Goal: Obtain resource: Obtain resource

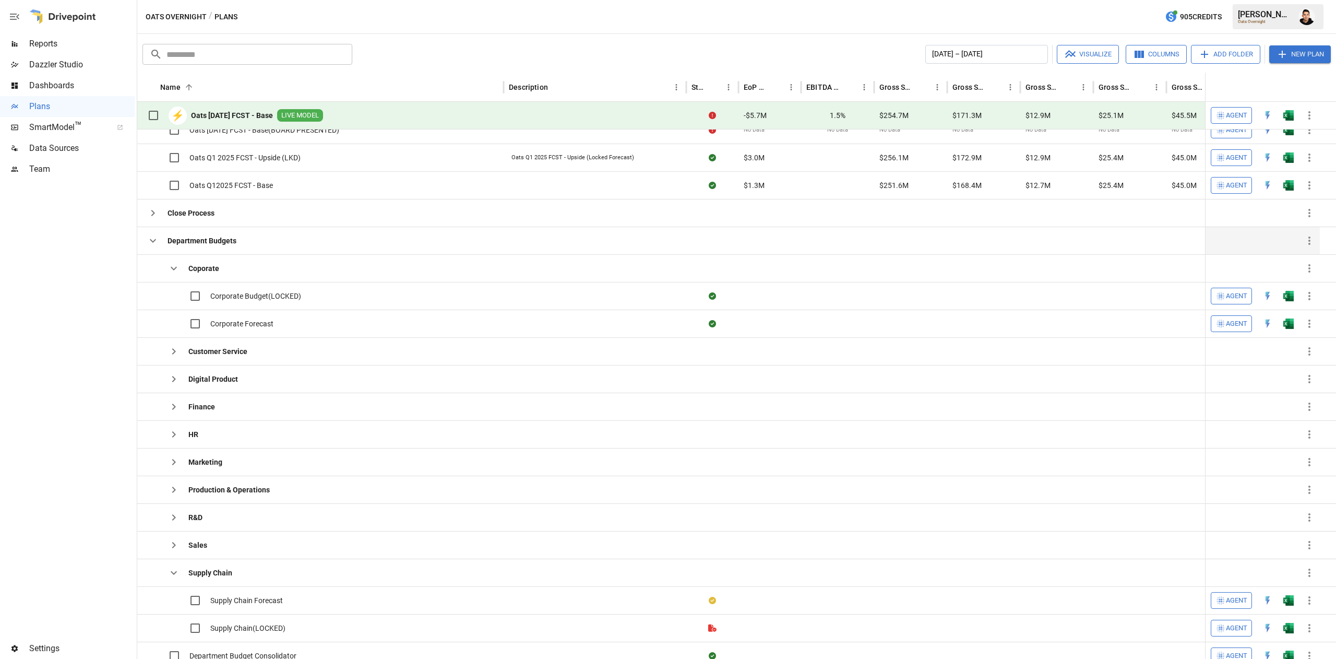
scroll to position [182, 0]
click at [20, 352] on div at bounding box center [67, 409] width 135 height 458
click at [167, 357] on button "button" at bounding box center [173, 349] width 21 height 21
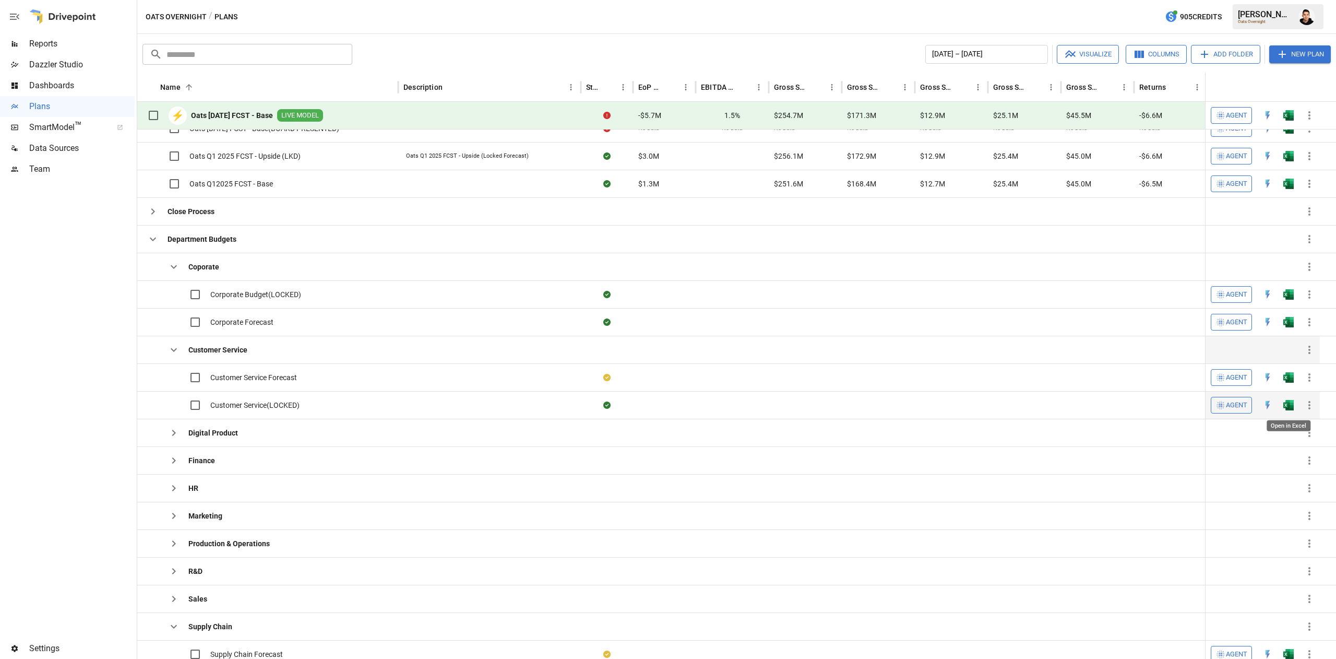
click at [1292, 409] on img "Open in Excel" at bounding box center [1288, 405] width 10 height 10
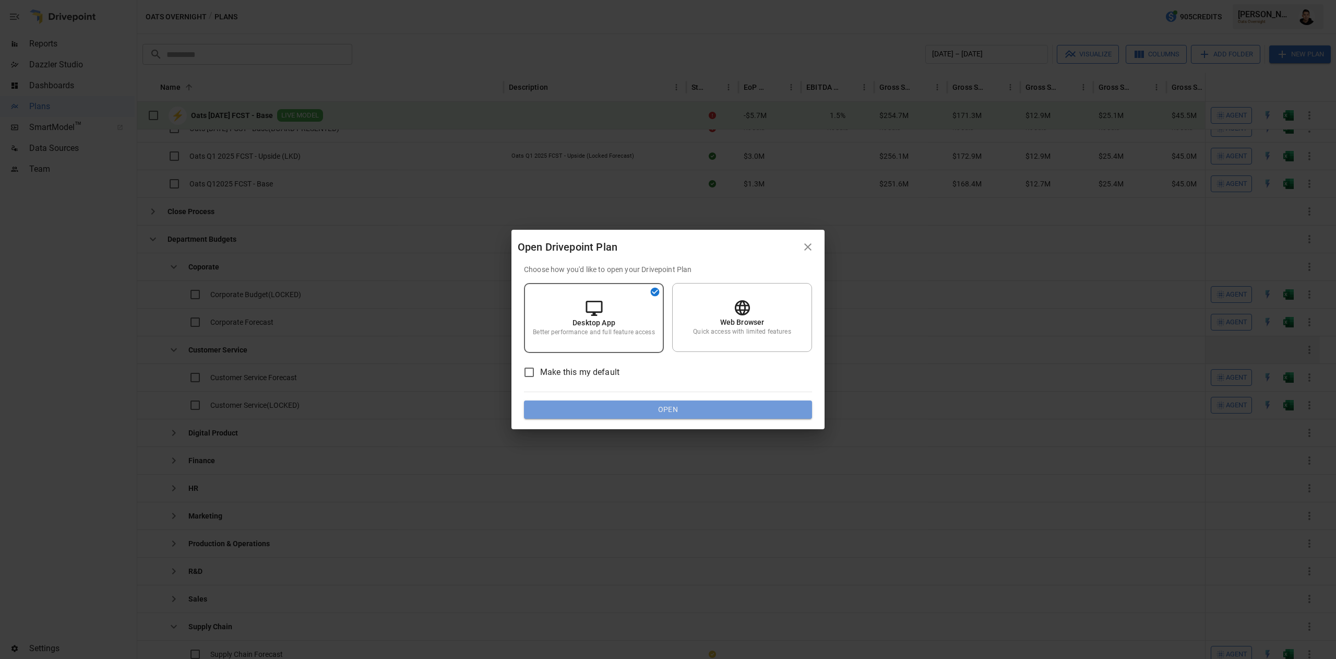
click at [741, 412] on button "Open" at bounding box center [668, 409] width 288 height 19
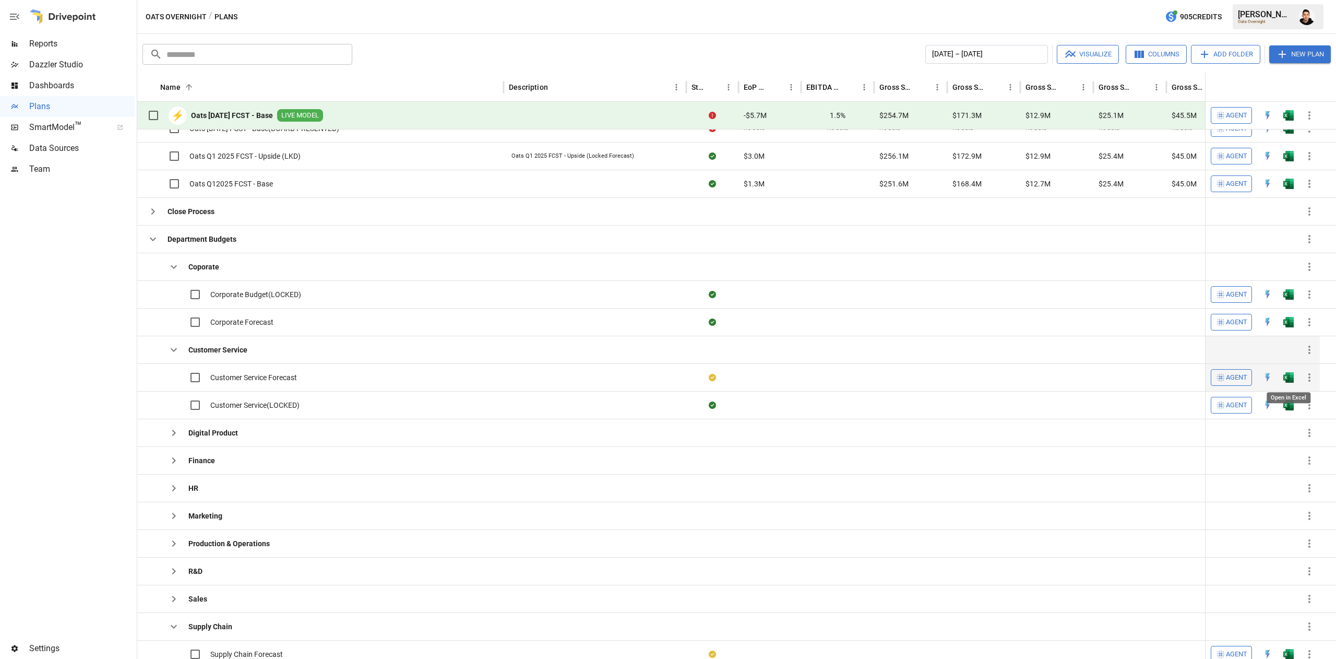
click at [1291, 381] on img "Open in Excel" at bounding box center [1288, 377] width 10 height 10
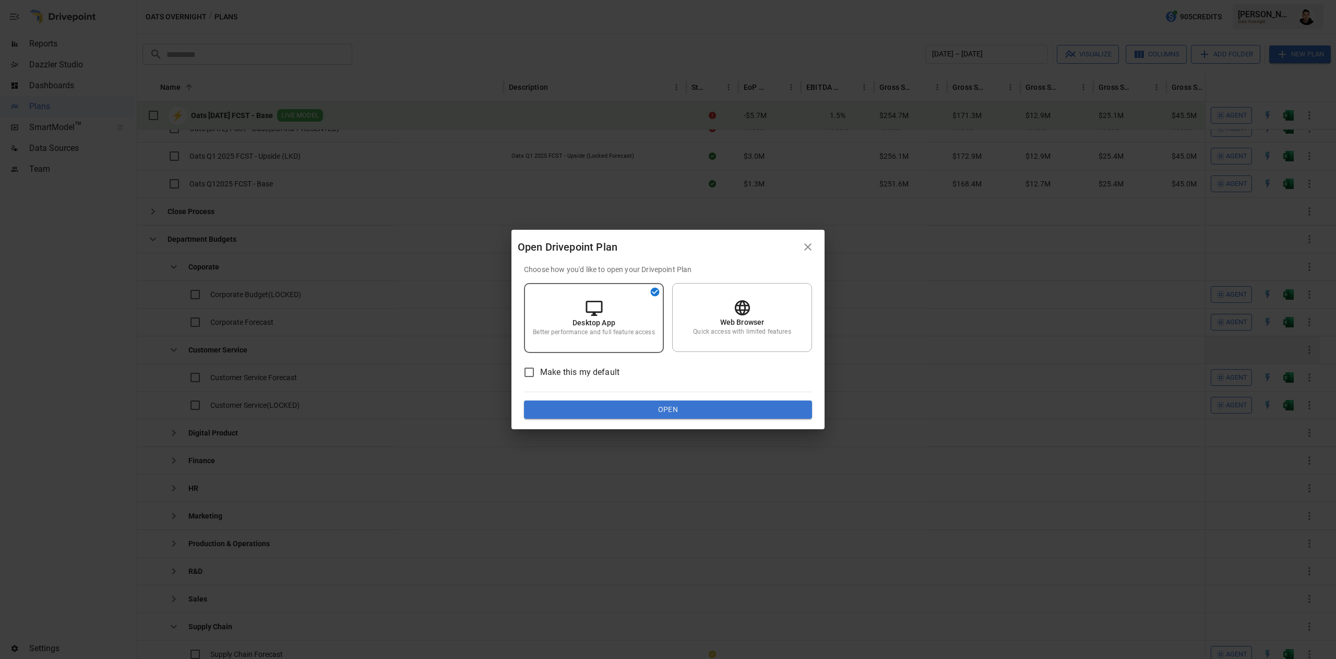
click at [767, 405] on button "Open" at bounding box center [668, 409] width 288 height 19
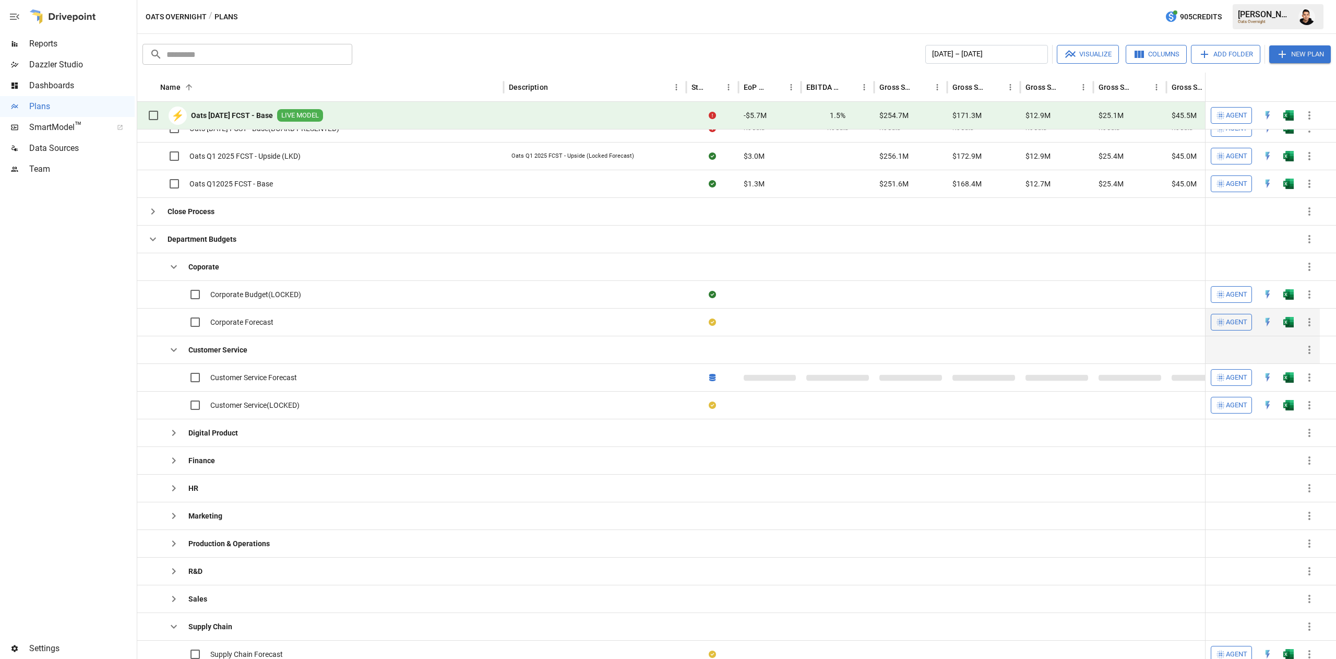
click at [1286, 316] on button "button" at bounding box center [1288, 322] width 33 height 16
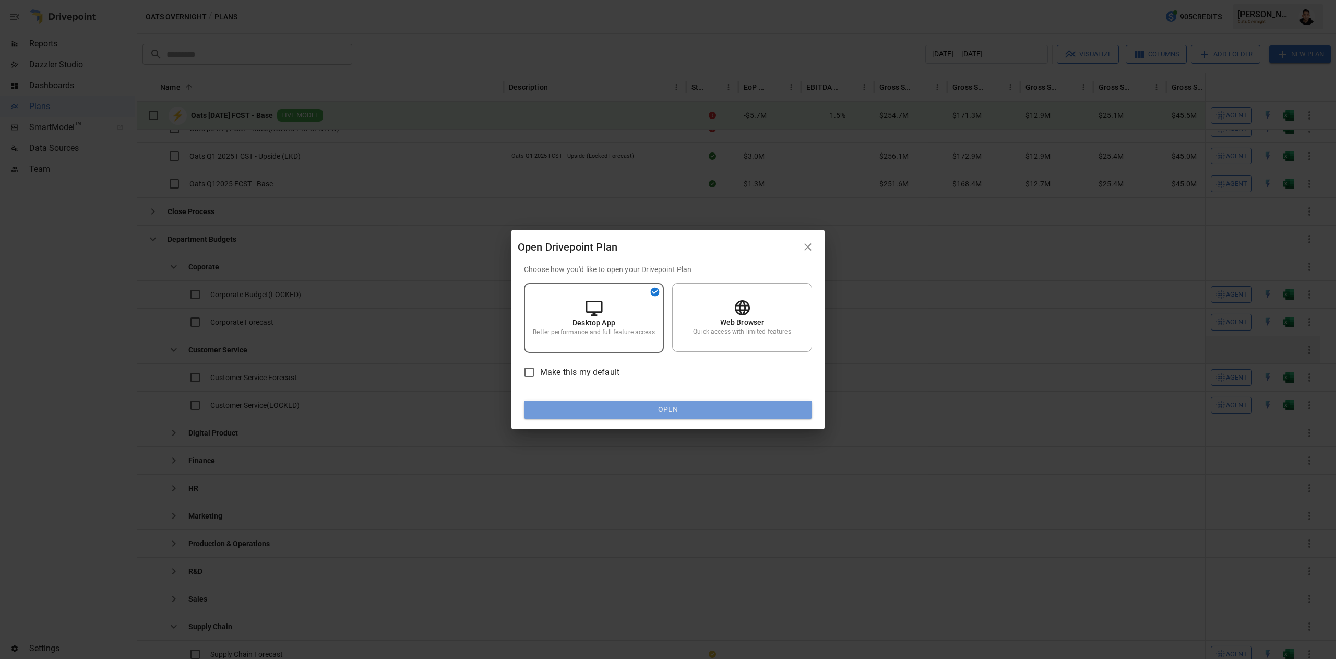
click at [637, 409] on button "Open" at bounding box center [668, 409] width 288 height 19
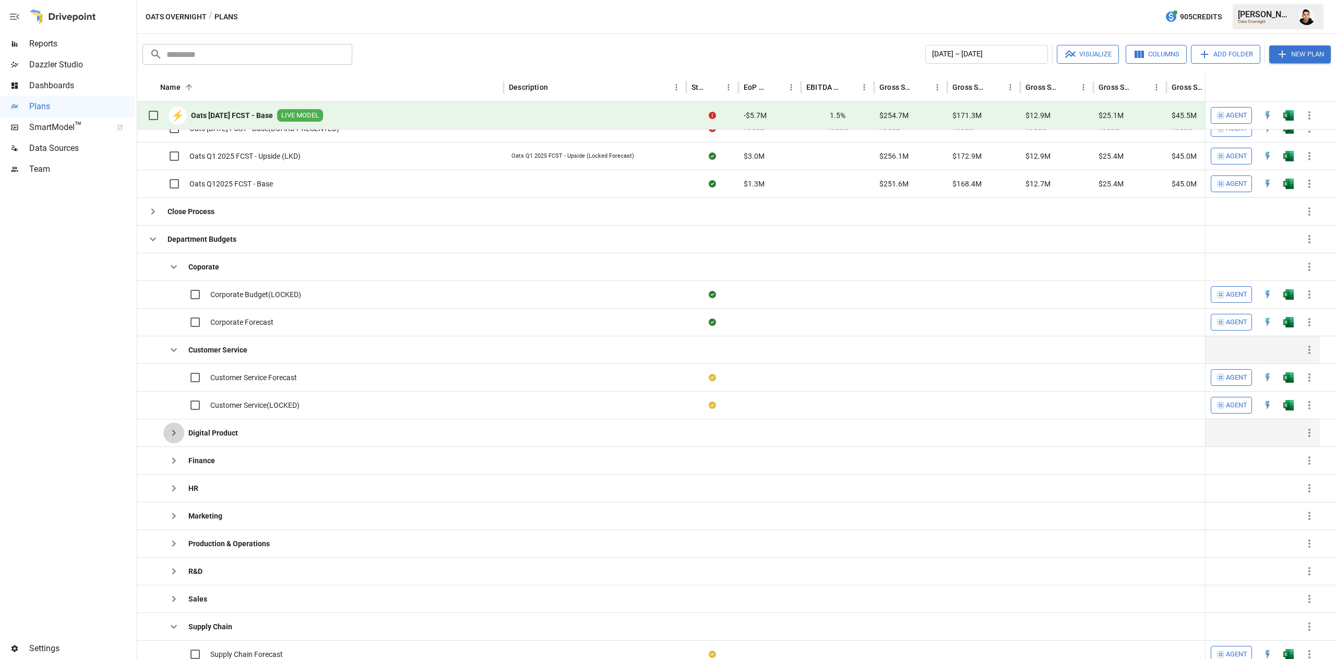
click at [178, 432] on icon "button" at bounding box center [174, 432] width 13 height 13
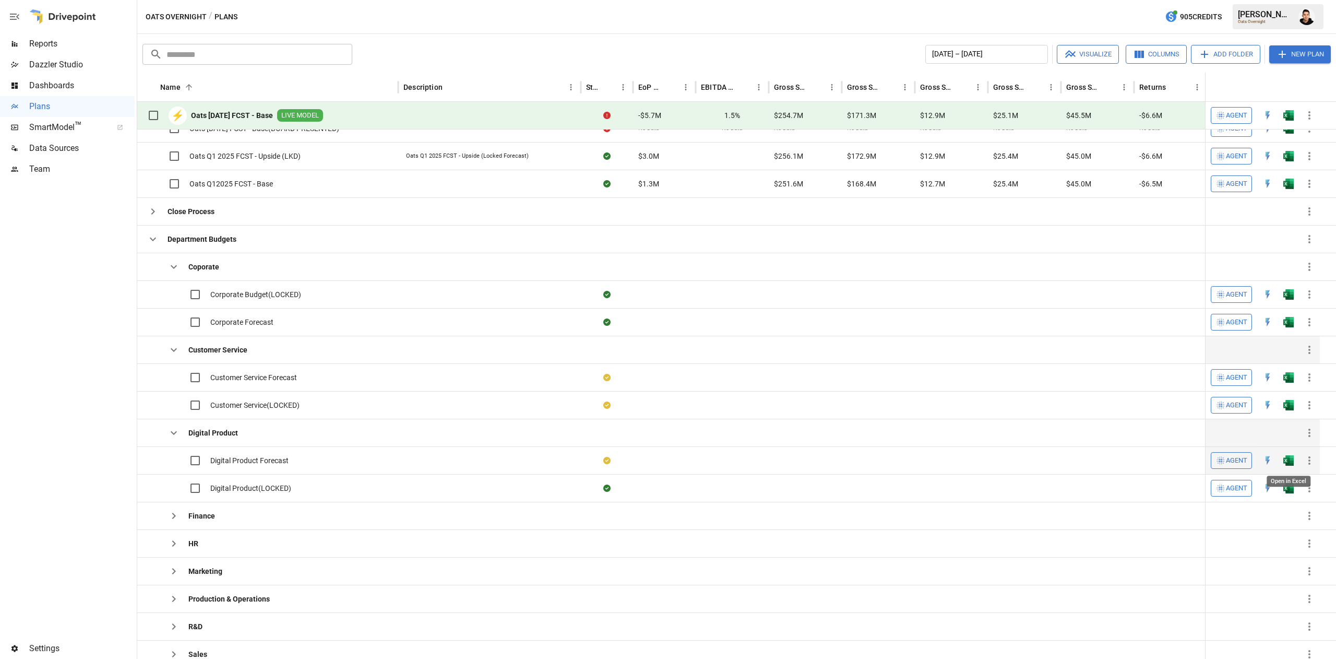
click at [1285, 461] on img "Open in Excel" at bounding box center [1288, 460] width 10 height 10
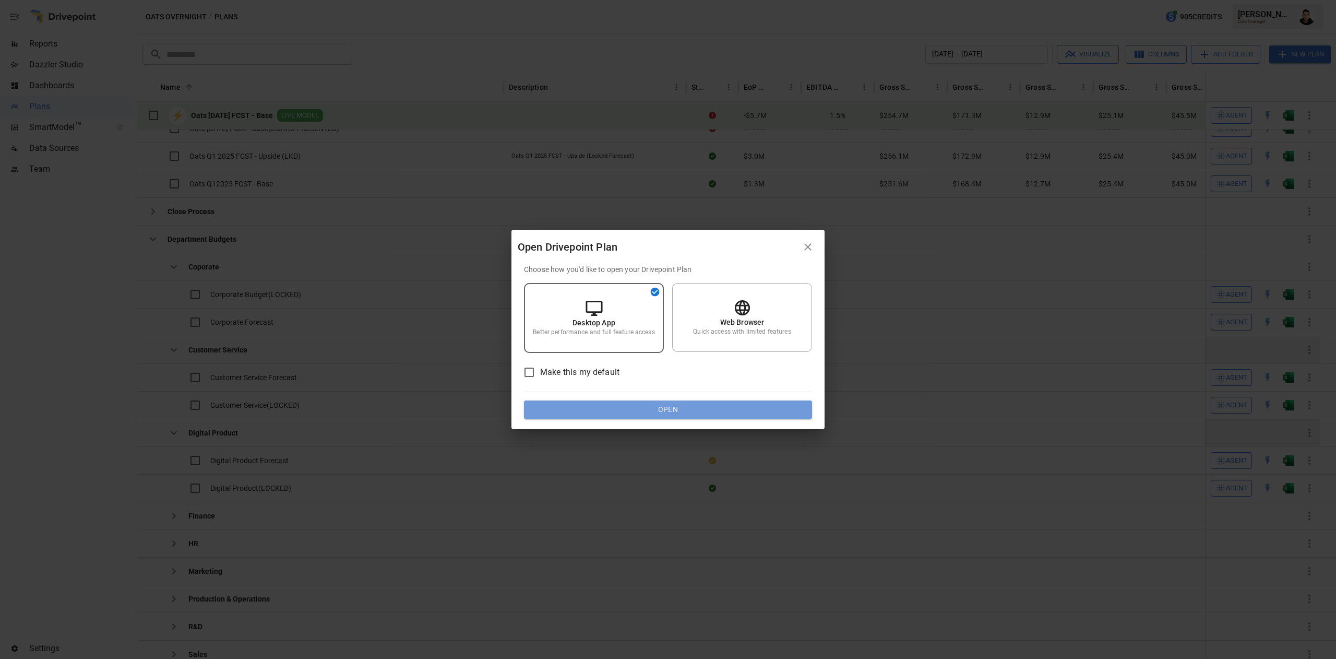
click at [654, 405] on button "Open" at bounding box center [668, 409] width 288 height 19
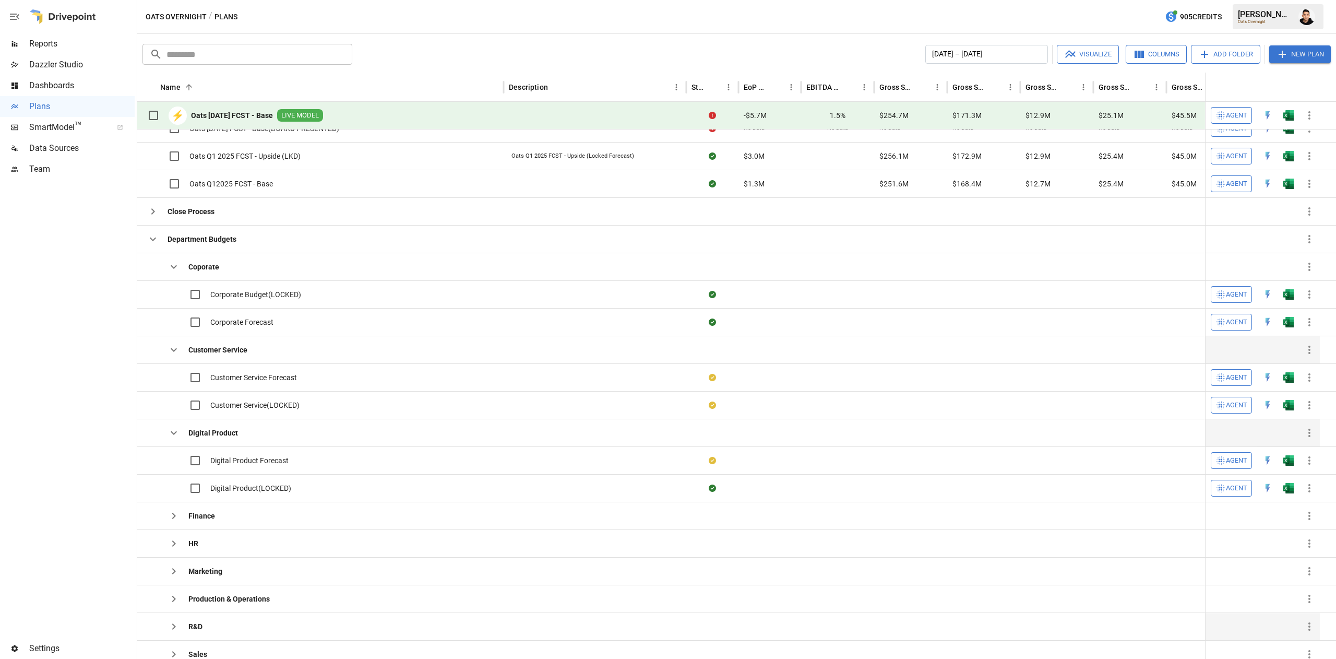
click at [170, 520] on icon "button" at bounding box center [174, 515] width 13 height 13
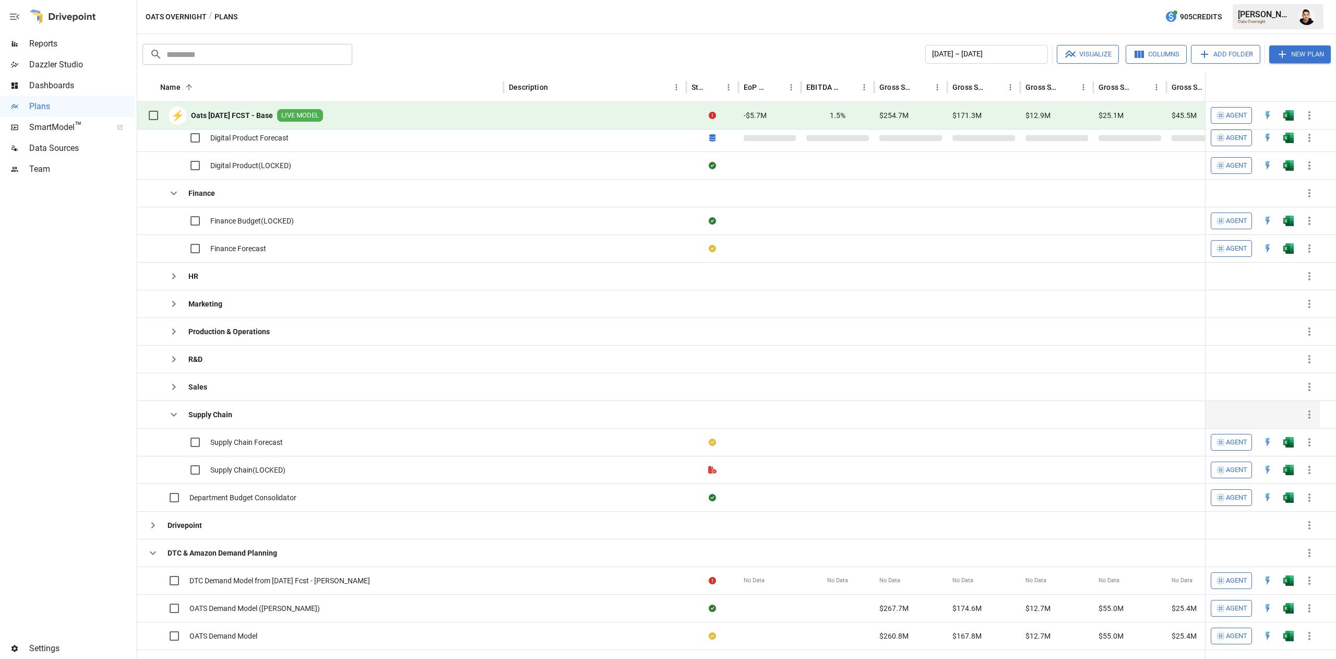
scroll to position [436, 0]
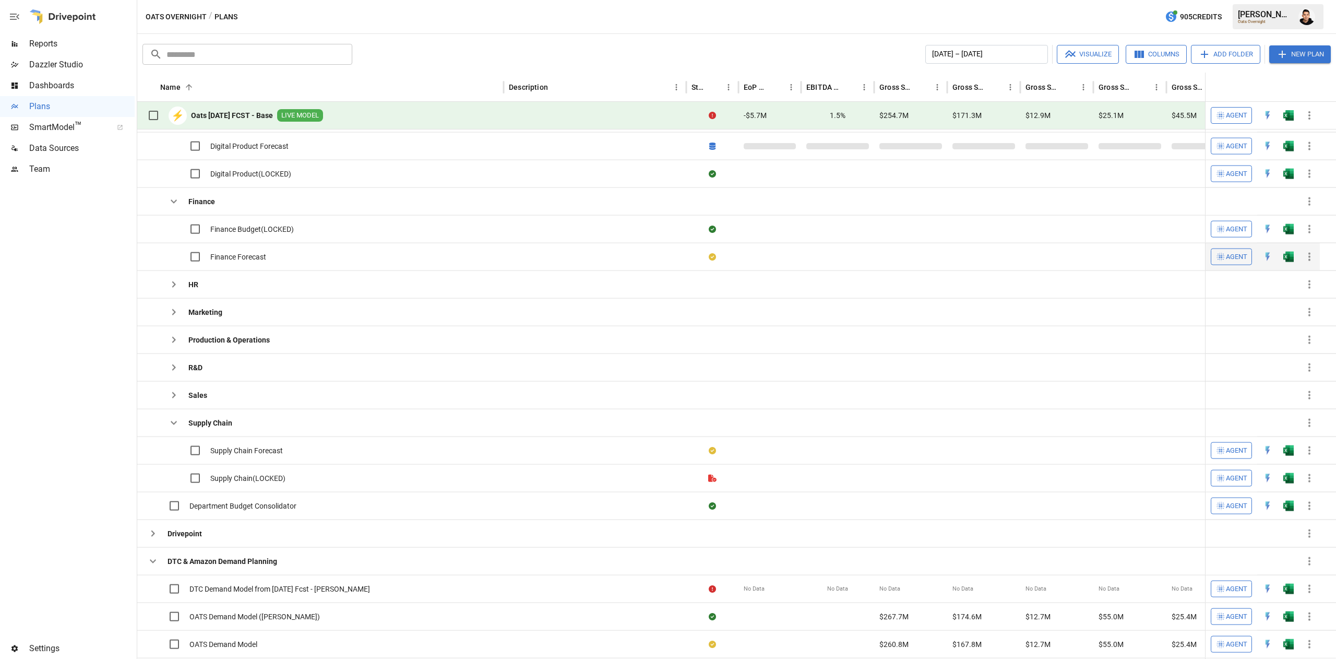
click at [1288, 262] on img "Open in Excel" at bounding box center [1288, 257] width 10 height 10
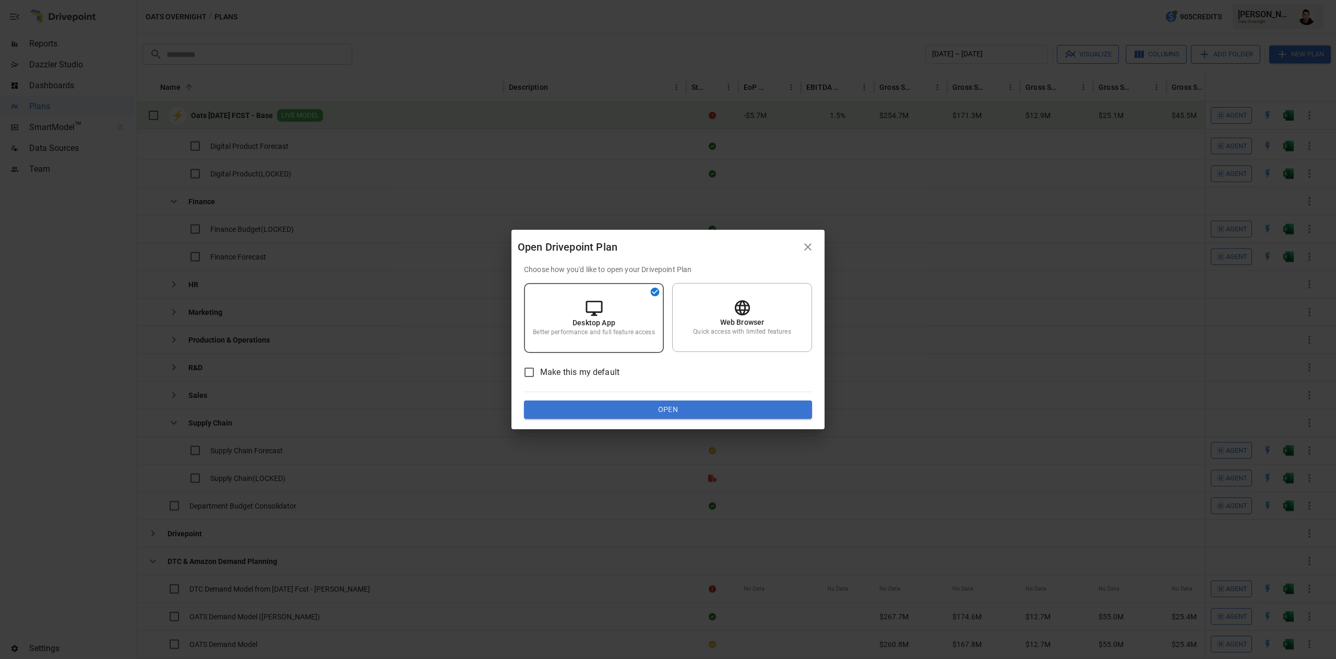
click at [769, 398] on div "Choose how you'd like to open your Drivepoint Plan Desktop App Better performan…" at bounding box center [668, 341] width 288 height 155
click at [750, 403] on button "Open" at bounding box center [668, 409] width 288 height 19
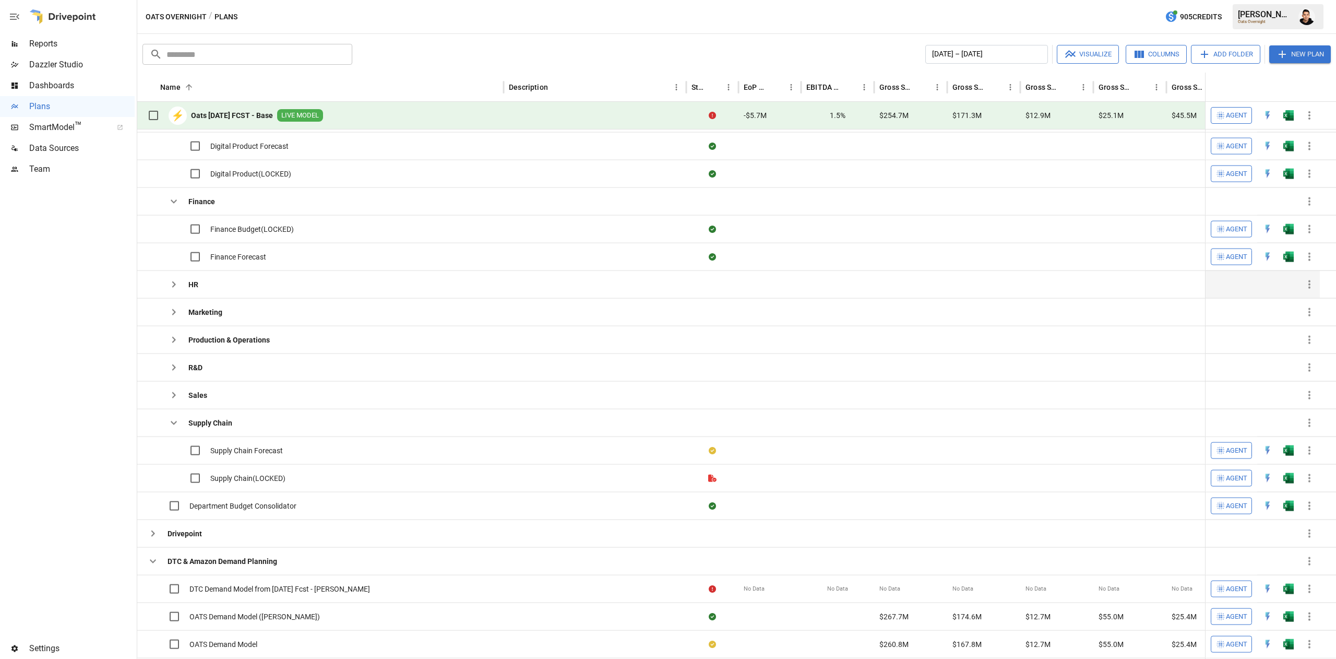
click at [176, 285] on icon "button" at bounding box center [174, 284] width 13 height 13
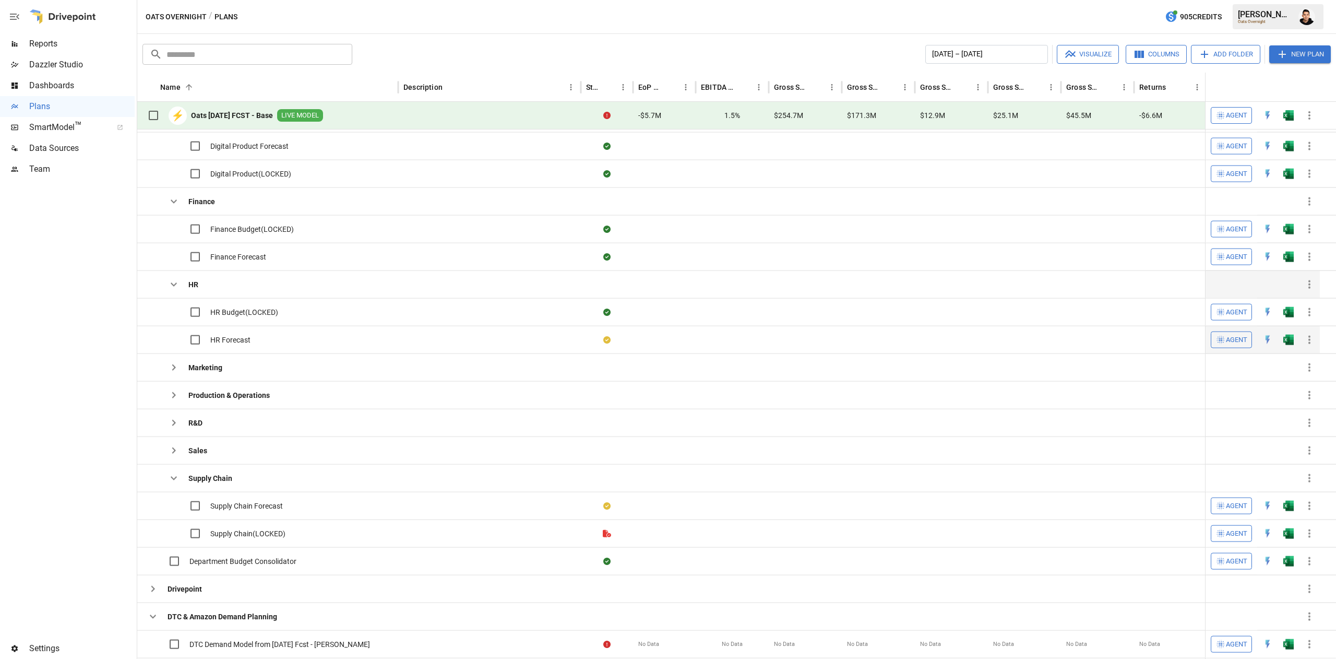
click at [1295, 336] on button "button" at bounding box center [1288, 339] width 33 height 16
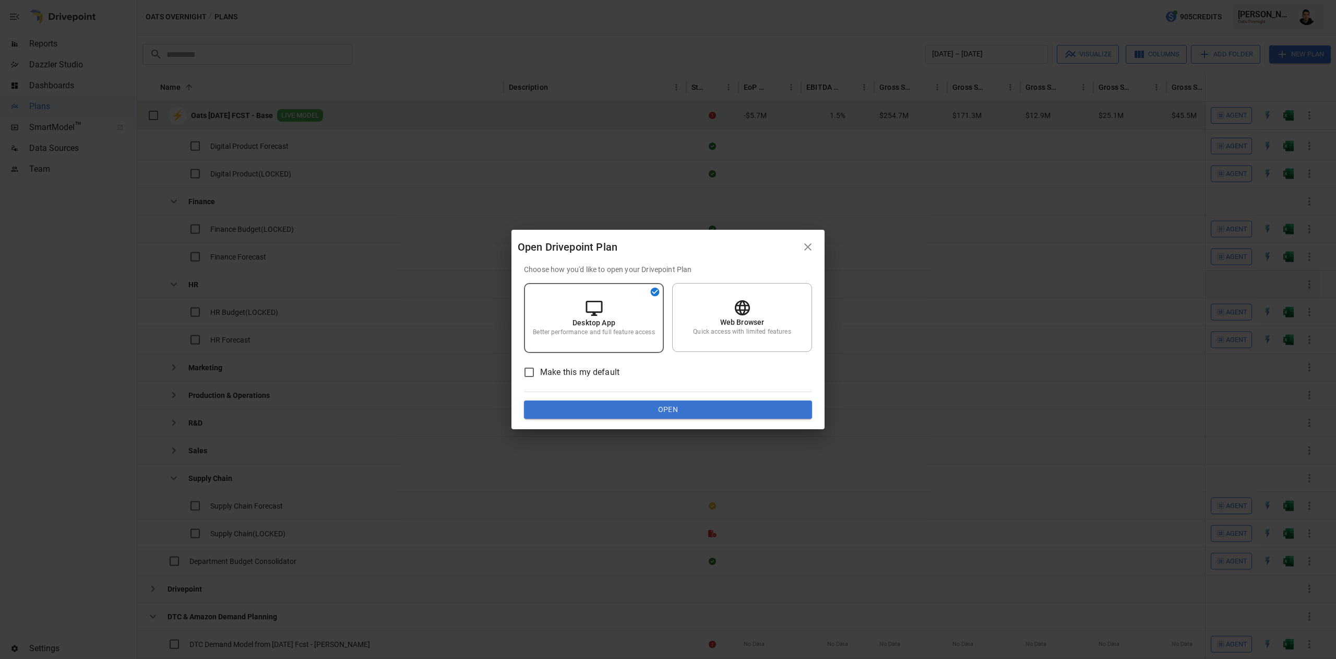
click at [800, 402] on button "Open" at bounding box center [668, 409] width 288 height 19
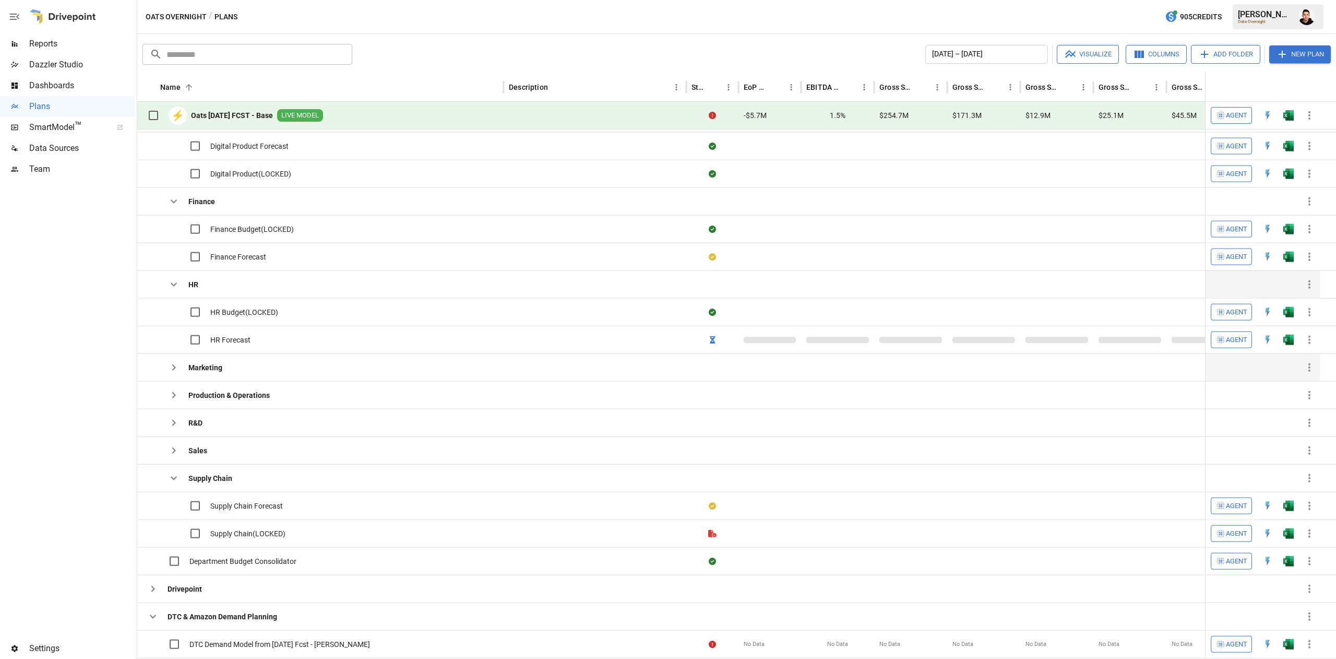
click at [171, 356] on div "Marketing" at bounding box center [182, 367] width 80 height 27
click at [172, 365] on icon "button" at bounding box center [174, 367] width 13 height 13
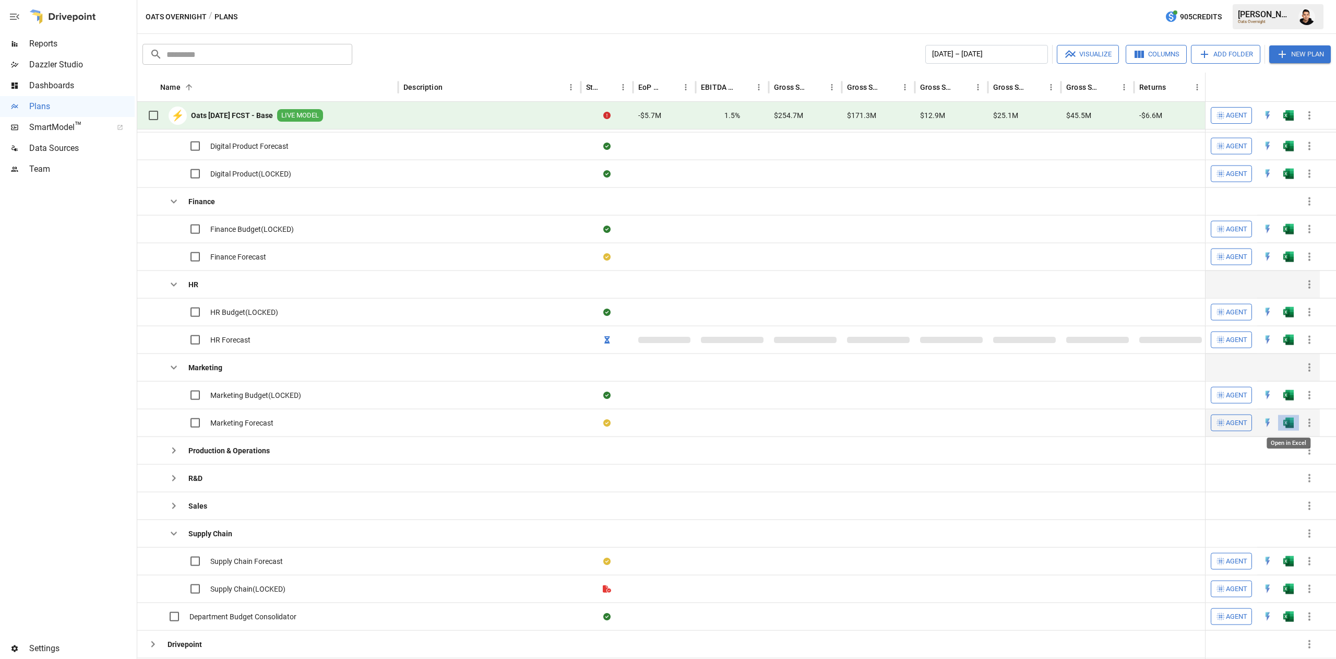
click at [1291, 424] on img "Open in Excel" at bounding box center [1288, 423] width 10 height 10
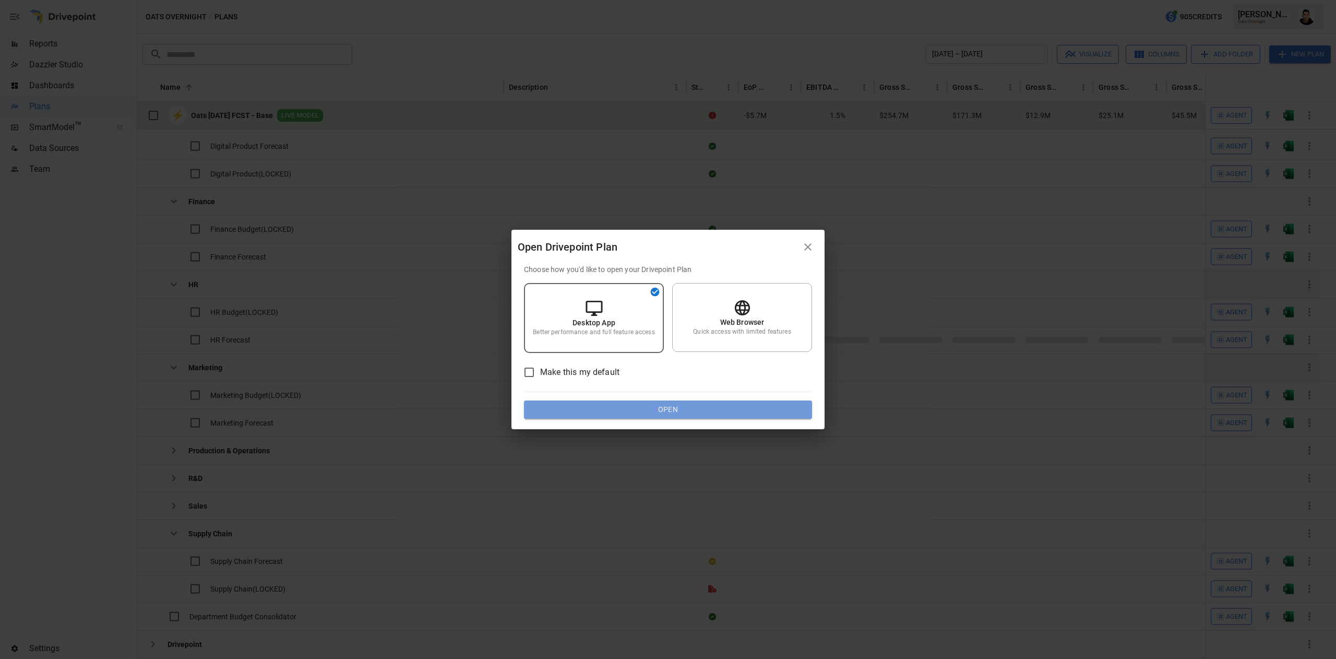
click at [725, 409] on button "Open" at bounding box center [668, 409] width 288 height 19
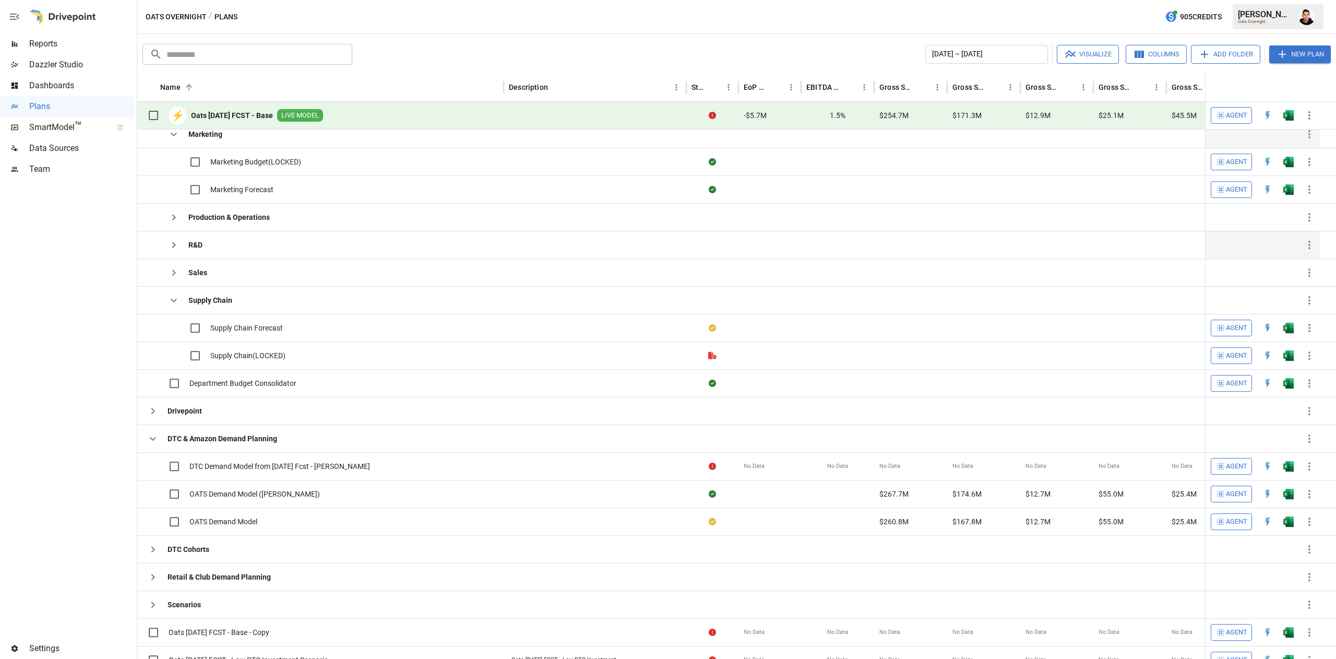
scroll to position [734, 0]
click at [168, 248] on icon "button" at bounding box center [174, 243] width 13 height 13
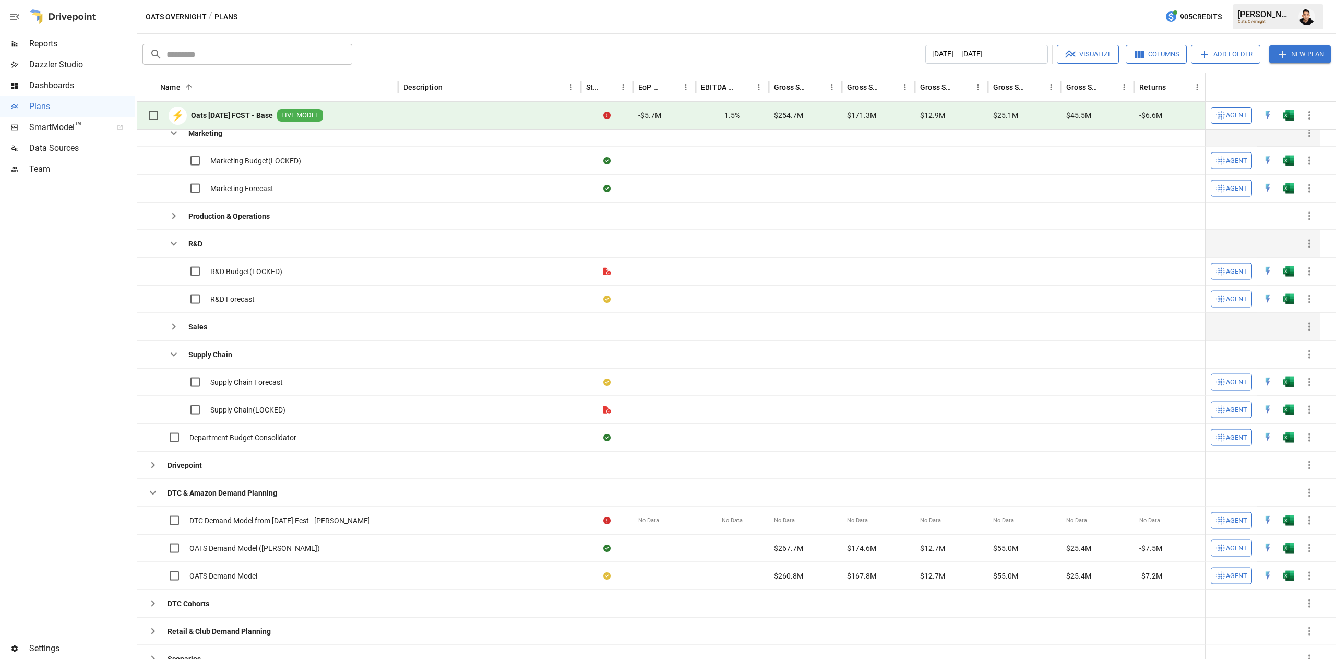
click at [172, 336] on button "button" at bounding box center [173, 326] width 21 height 21
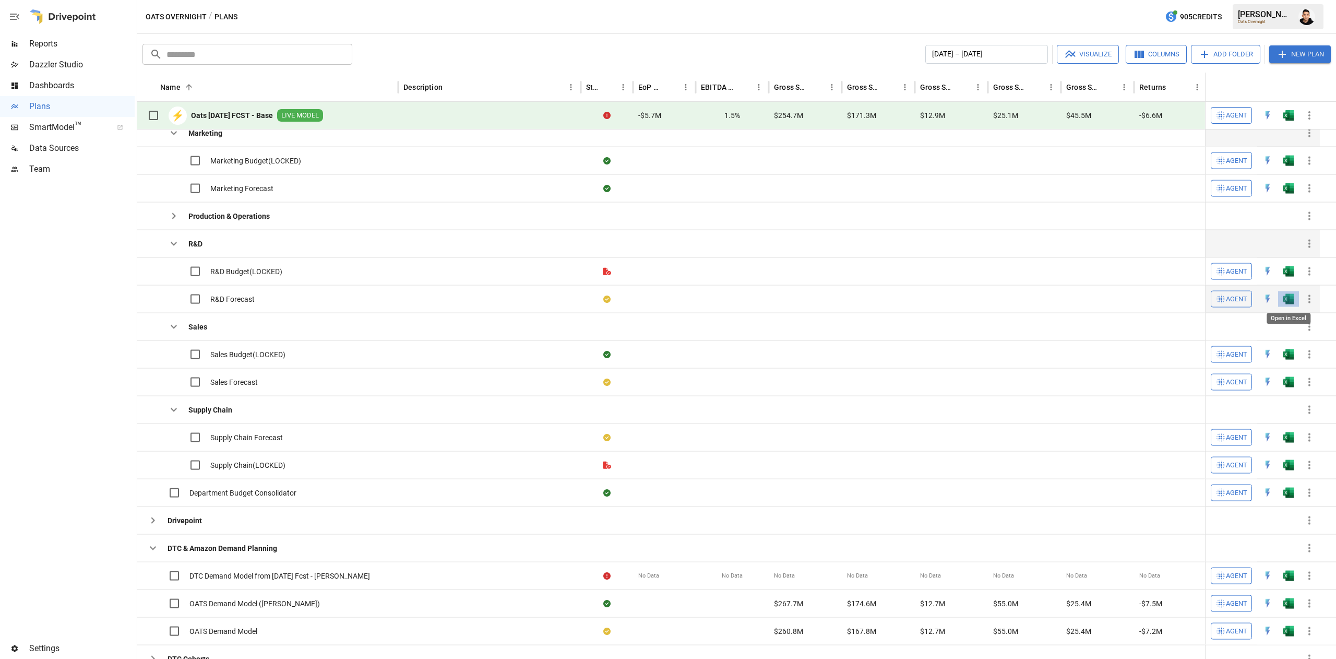
click at [1291, 300] on img "Open in Excel" at bounding box center [1288, 299] width 10 height 10
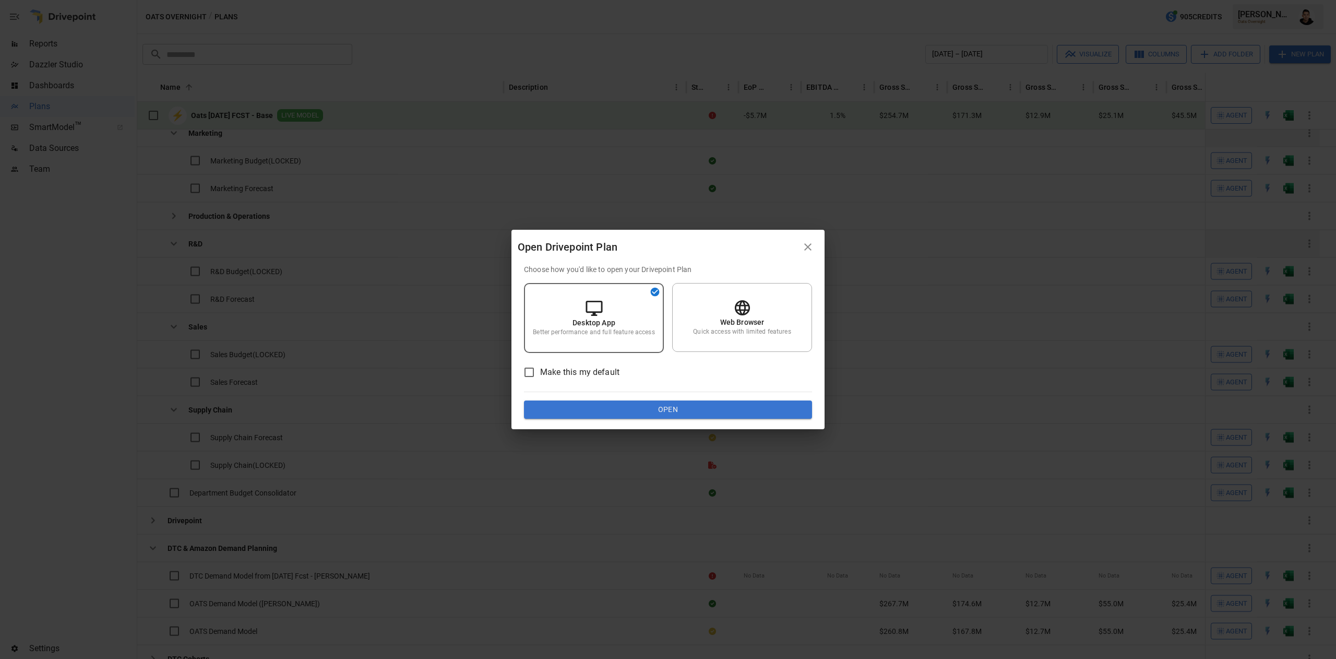
click at [686, 396] on div "Choose how you'd like to open your Drivepoint Plan Desktop App Better performan…" at bounding box center [668, 341] width 288 height 155
click at [677, 402] on button "Open" at bounding box center [668, 409] width 288 height 19
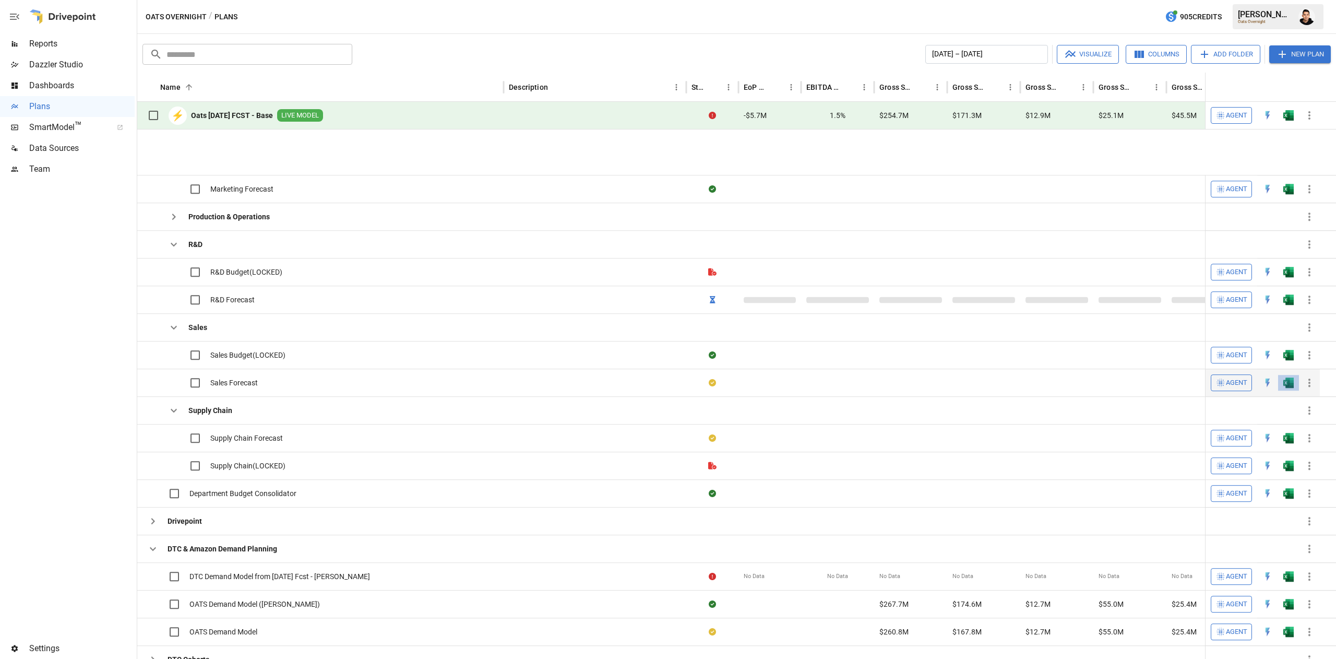
click at [1289, 377] on img "Open in Excel" at bounding box center [1288, 382] width 10 height 10
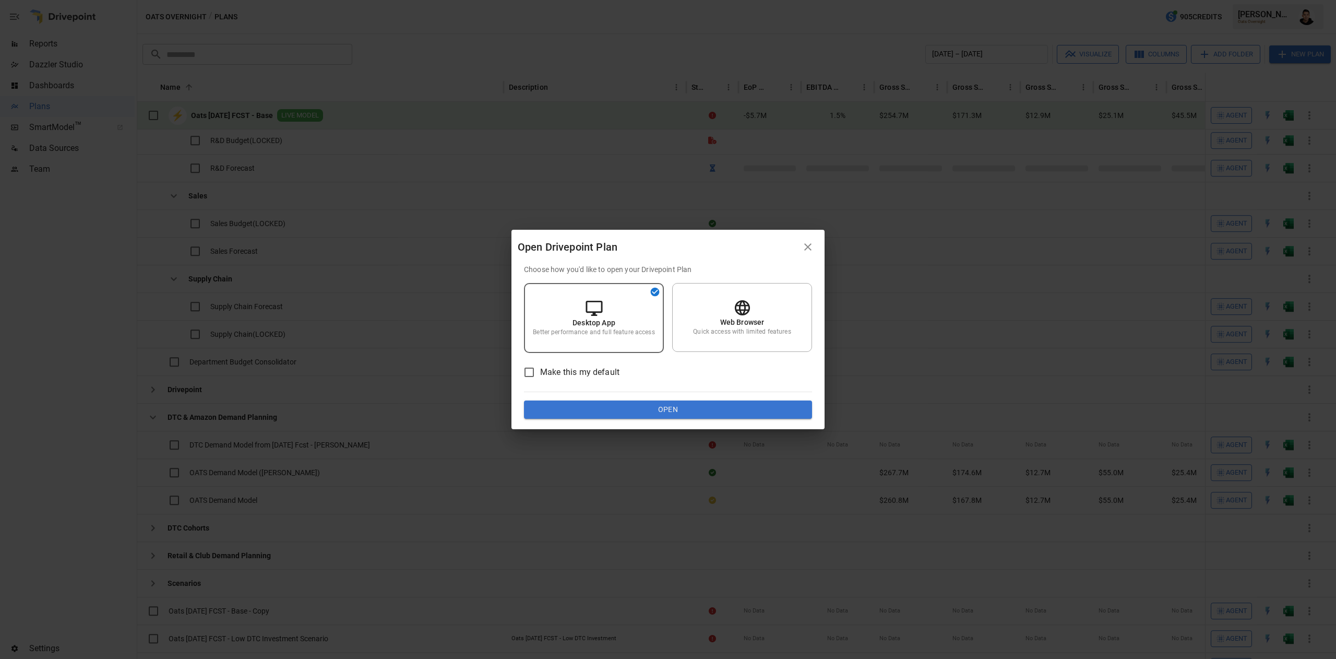
click at [687, 405] on button "Open" at bounding box center [668, 409] width 288 height 19
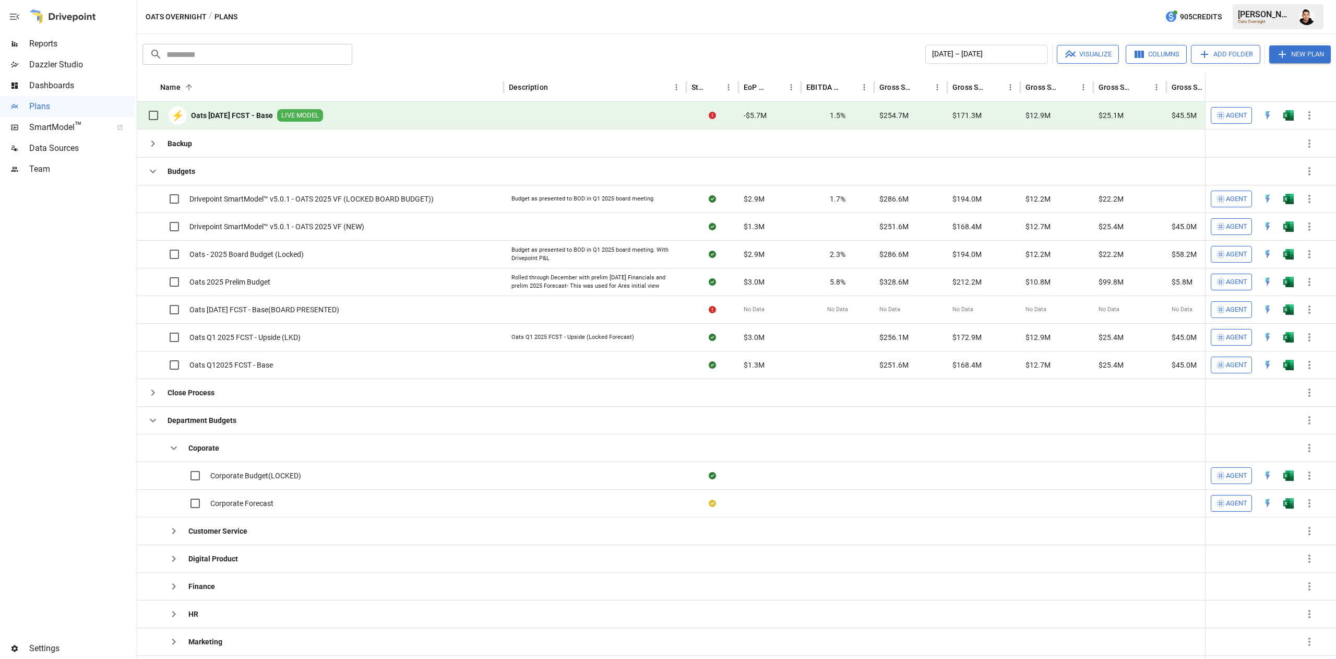
click at [1319, 11] on button "button" at bounding box center [1306, 16] width 29 height 29
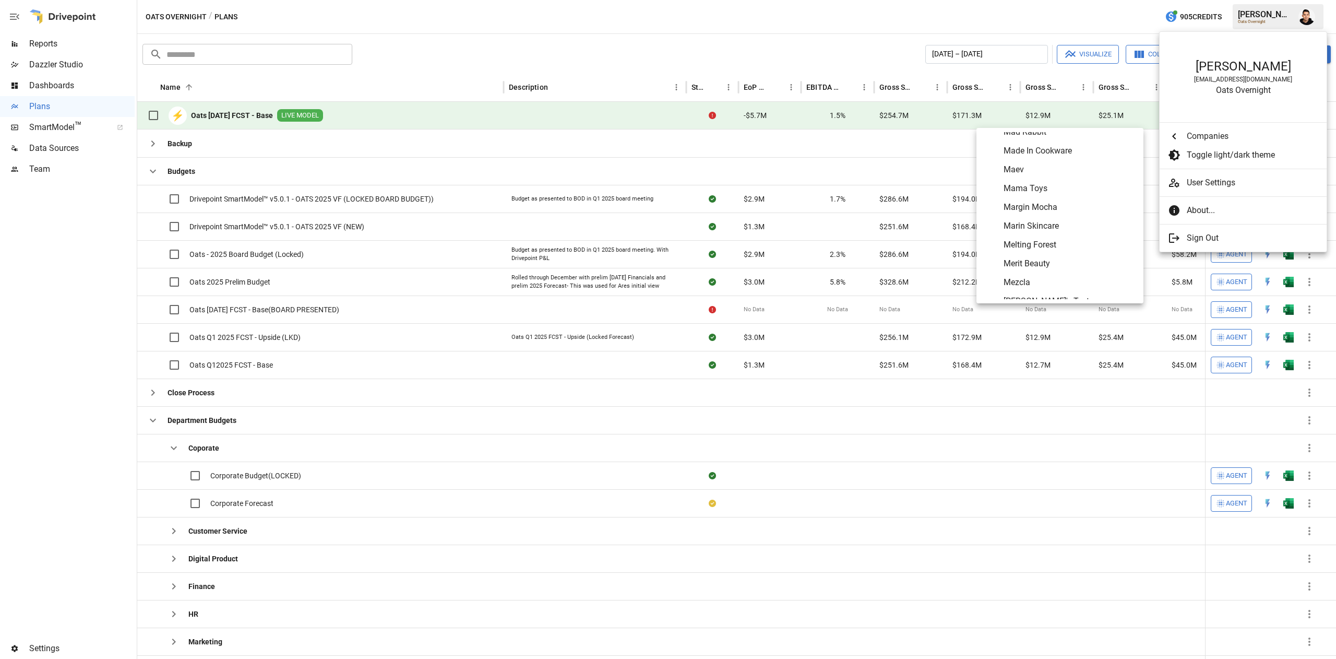
scroll to position [3470, 0]
click at [1027, 223] on span "MOSH, PBC" at bounding box center [1070, 223] width 132 height 13
